Goal: Task Accomplishment & Management: Use online tool/utility

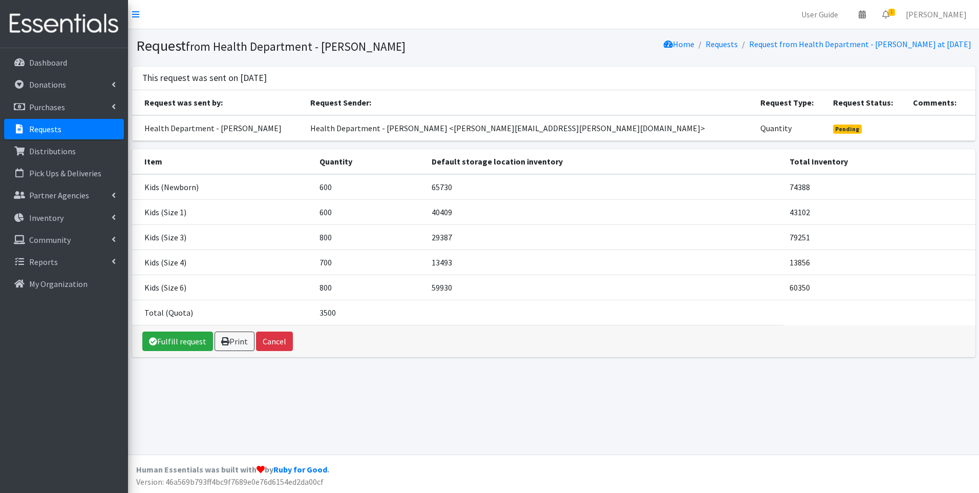
click at [71, 28] on img at bounding box center [64, 24] width 120 height 34
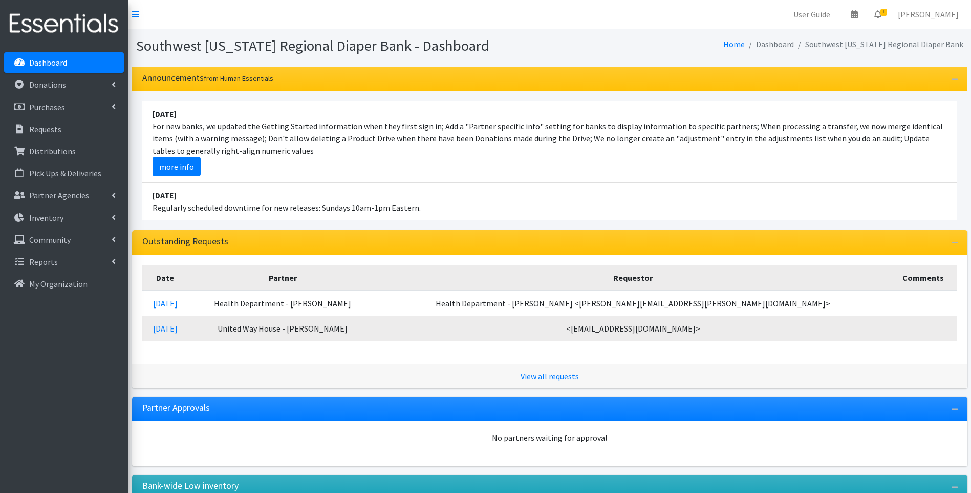
click at [75, 23] on img at bounding box center [64, 24] width 120 height 34
click at [564, 191] on li "April 16 2023 Regularly scheduled downtime for new releases: Sundays 10am-1pm E…" at bounding box center [549, 201] width 815 height 37
click at [461, 173] on li "August 17 For new banks, we updated the Getting Started information when they f…" at bounding box center [549, 141] width 815 height 81
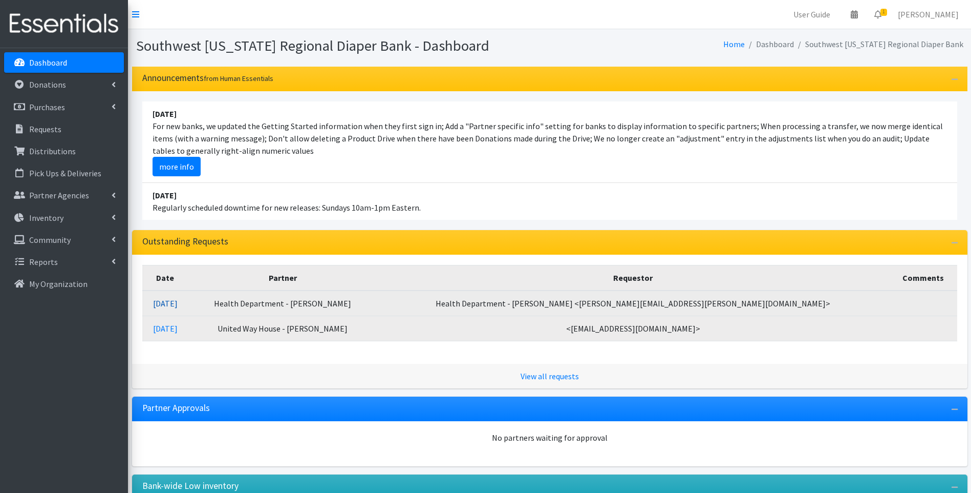
click at [178, 303] on link "[DATE]" at bounding box center [165, 303] width 25 height 10
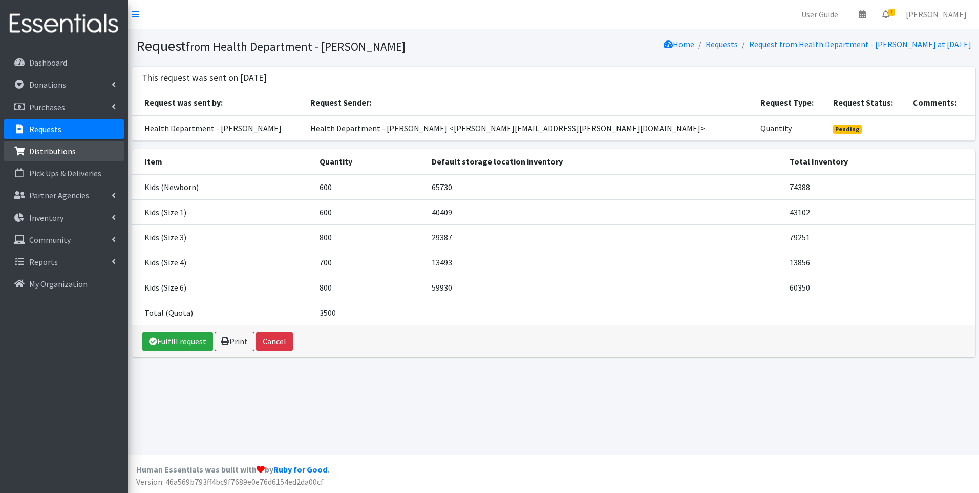
click at [88, 145] on link "Distributions" at bounding box center [64, 151] width 120 height 20
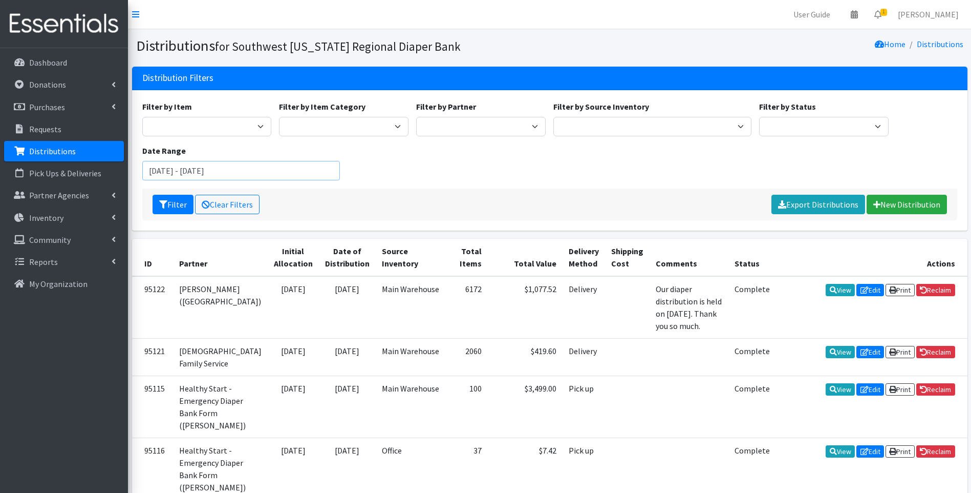
click at [231, 172] on input "June 20, 2025 - September 20, 2025" at bounding box center [241, 170] width 198 height 19
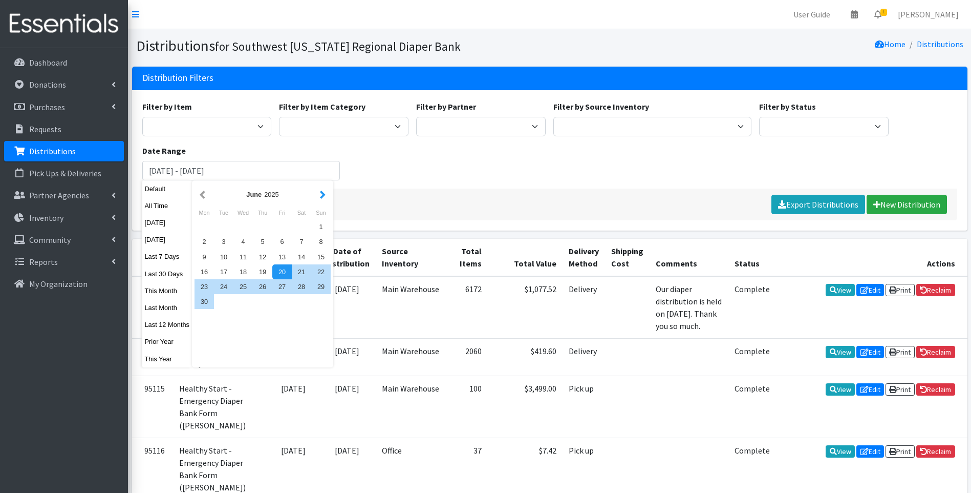
click at [317, 195] on button "button" at bounding box center [322, 194] width 11 height 13
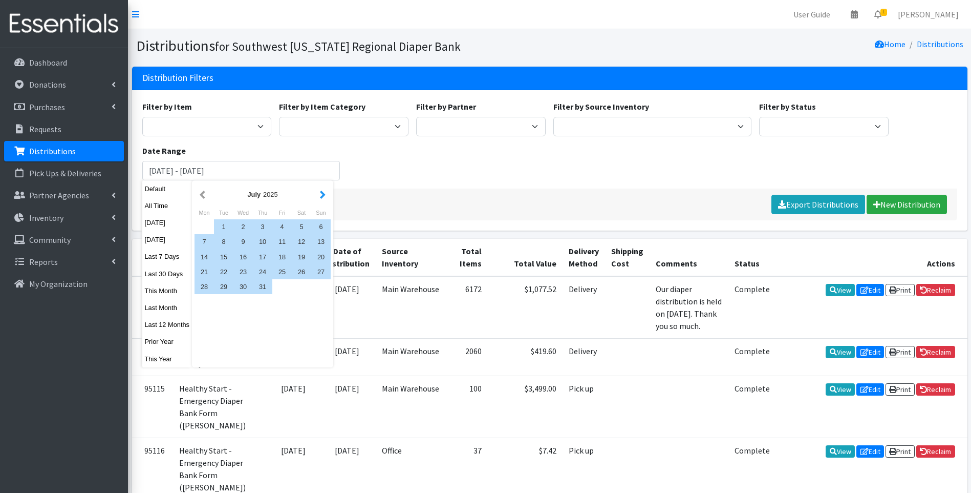
click at [320, 194] on button "button" at bounding box center [322, 194] width 11 height 13
click at [284, 222] on div "1" at bounding box center [281, 226] width 19 height 15
click at [320, 283] on div "31" at bounding box center [320, 286] width 19 height 15
type input "August 1, 2025 - August 31, 2025"
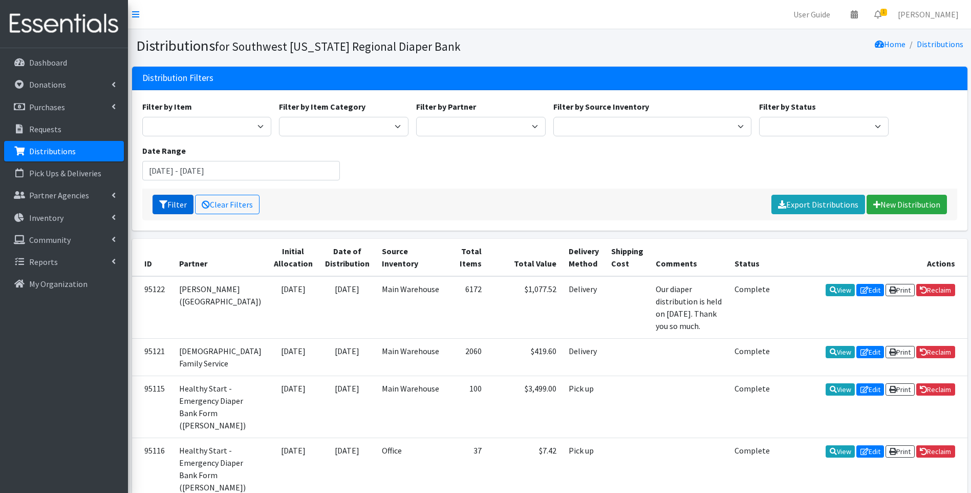
click at [178, 201] on button "Filter" at bounding box center [173, 204] width 41 height 19
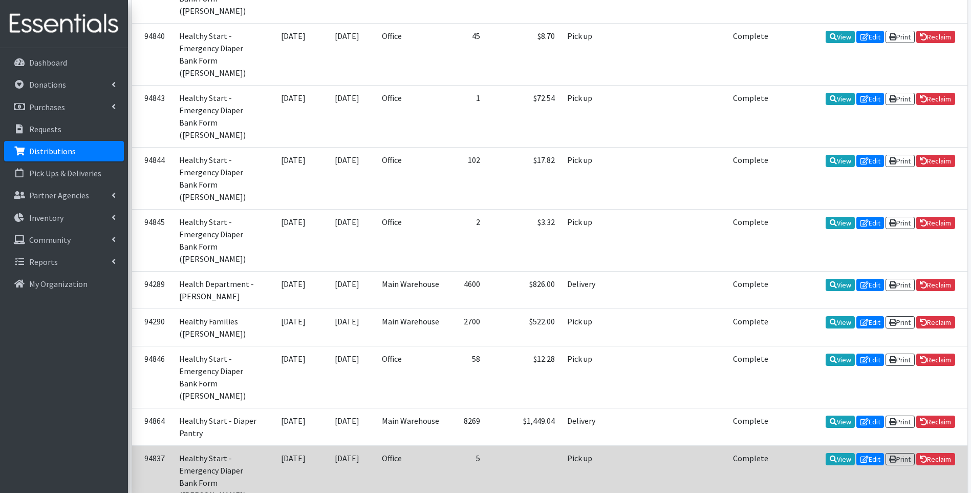
scroll to position [1572, 0]
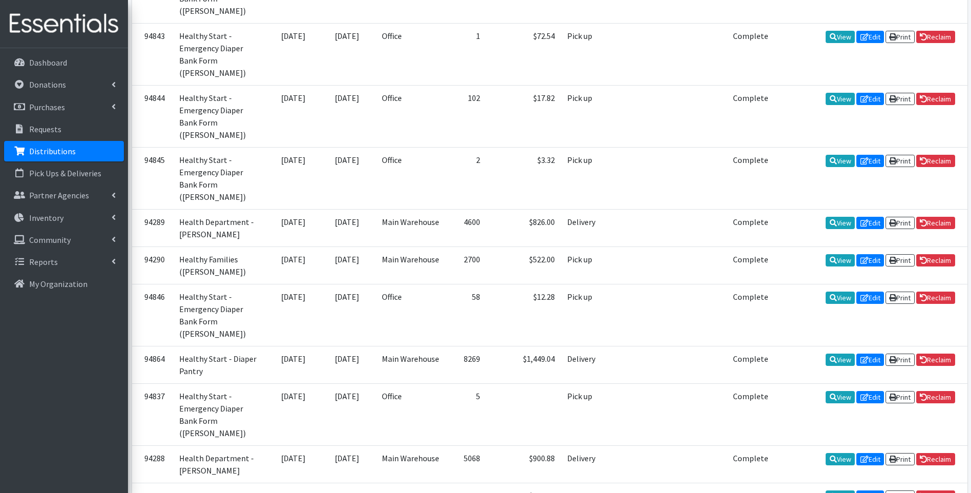
click at [61, 27] on img at bounding box center [64, 24] width 120 height 34
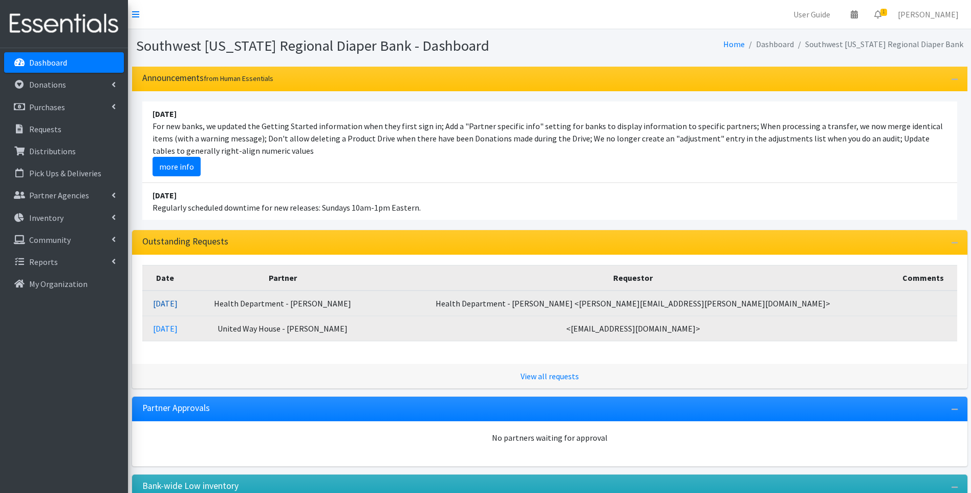
click at [178, 303] on link "[DATE]" at bounding box center [165, 303] width 25 height 10
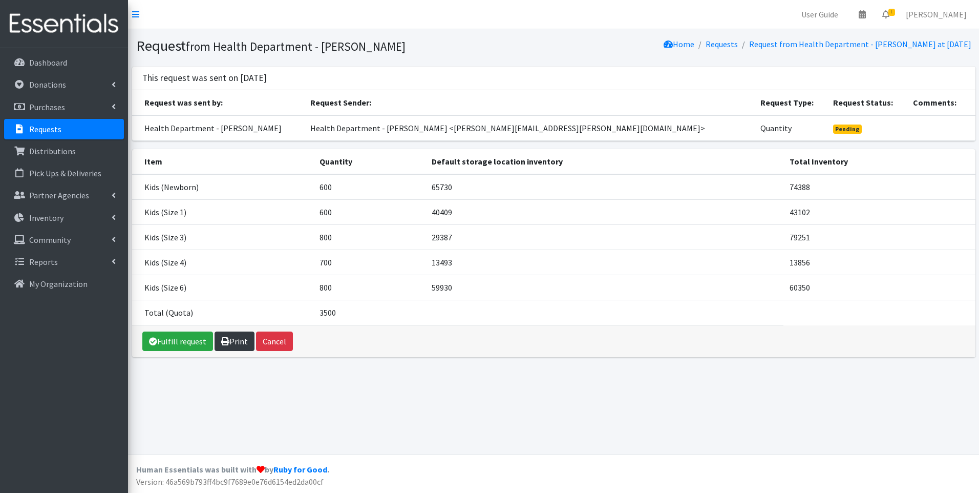
click at [231, 342] on link "Print" at bounding box center [235, 340] width 40 height 19
click at [35, 19] on img at bounding box center [64, 24] width 120 height 34
